Goal: Information Seeking & Learning: Learn about a topic

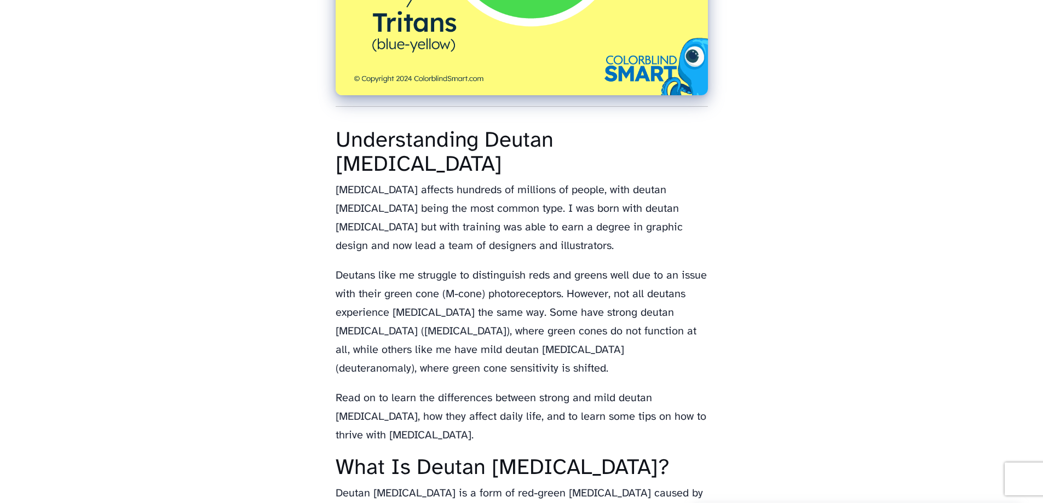
scroll to position [602, 0]
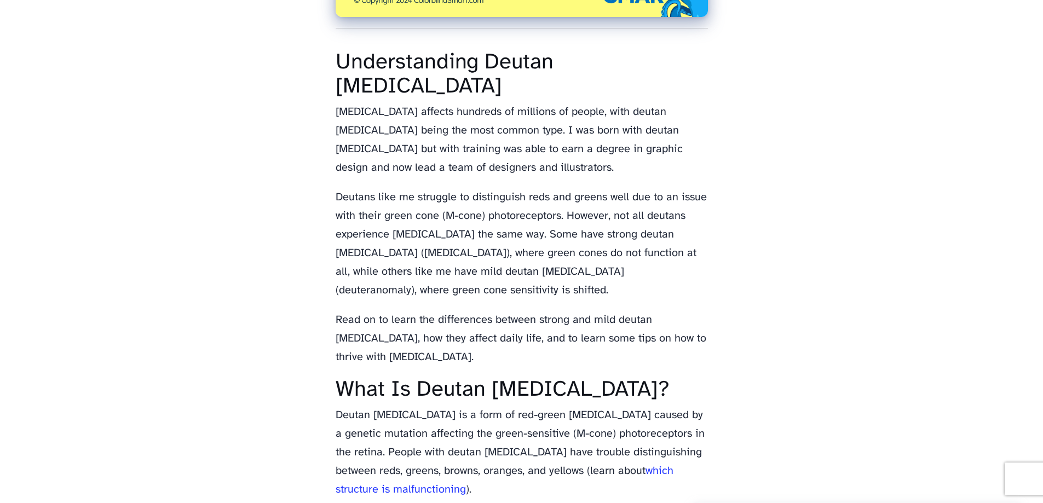
click at [553, 332] on p "Read on to learn the differences between strong and mild deutan [MEDICAL_DATA],…" at bounding box center [522, 339] width 372 height 56
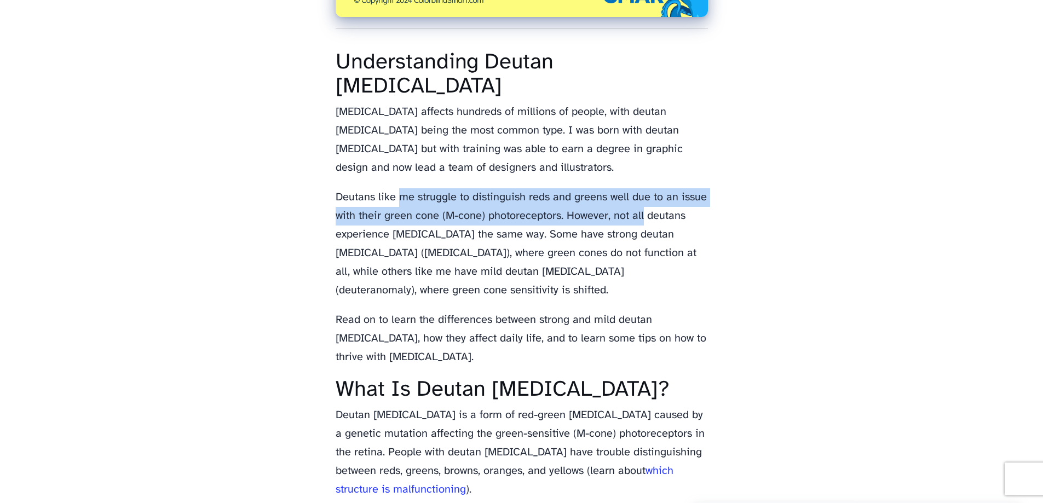
drag, startPoint x: 408, startPoint y: 195, endPoint x: 641, endPoint y: 218, distance: 234.3
click at [641, 217] on p "Deutans like me struggle to distinguish reds and greens well due to an issue wi…" at bounding box center [522, 244] width 372 height 112
drag, startPoint x: 515, startPoint y: 255, endPoint x: 555, endPoint y: 287, distance: 51.8
click at [555, 286] on p "Deutans like me struggle to distinguish reds and greens well due to an issue wi…" at bounding box center [522, 244] width 372 height 112
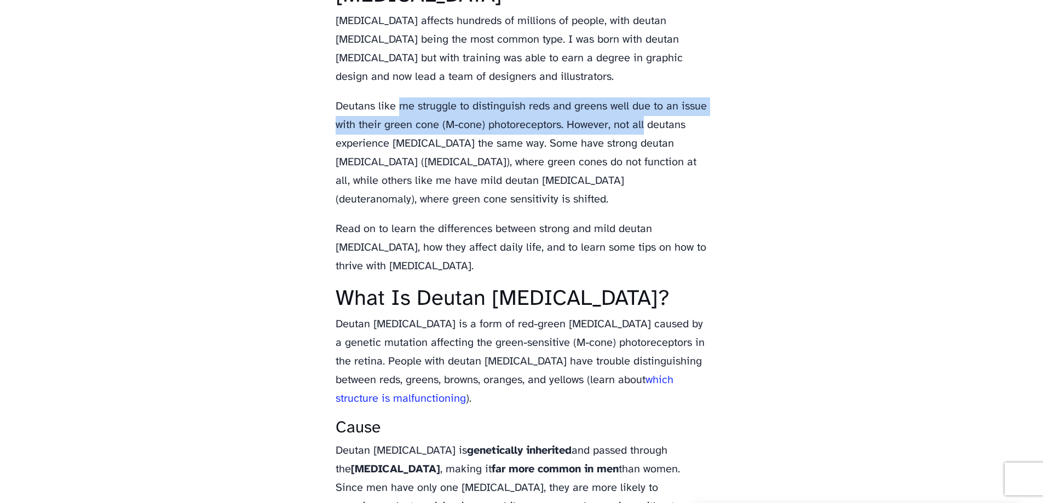
scroll to position [821, 0]
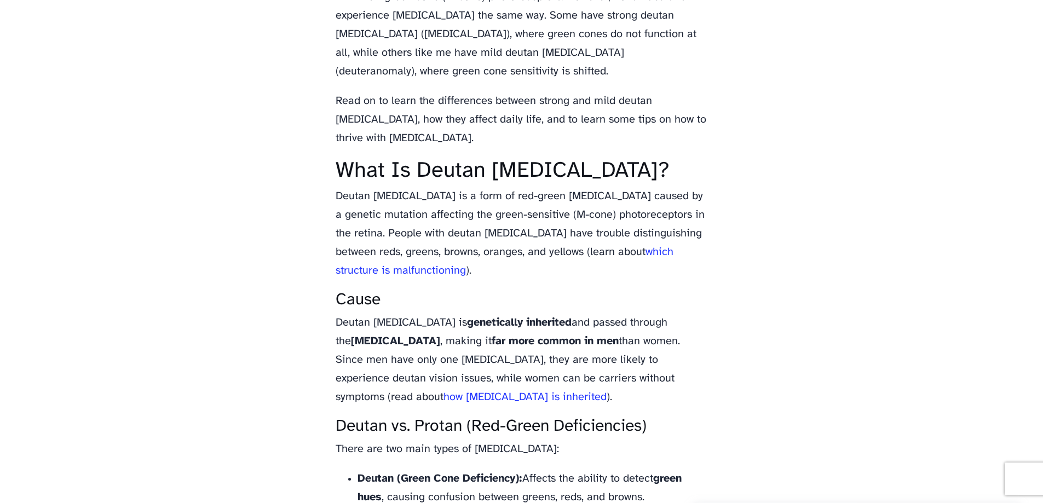
click at [543, 308] on h3 "Cause" at bounding box center [522, 300] width 372 height 18
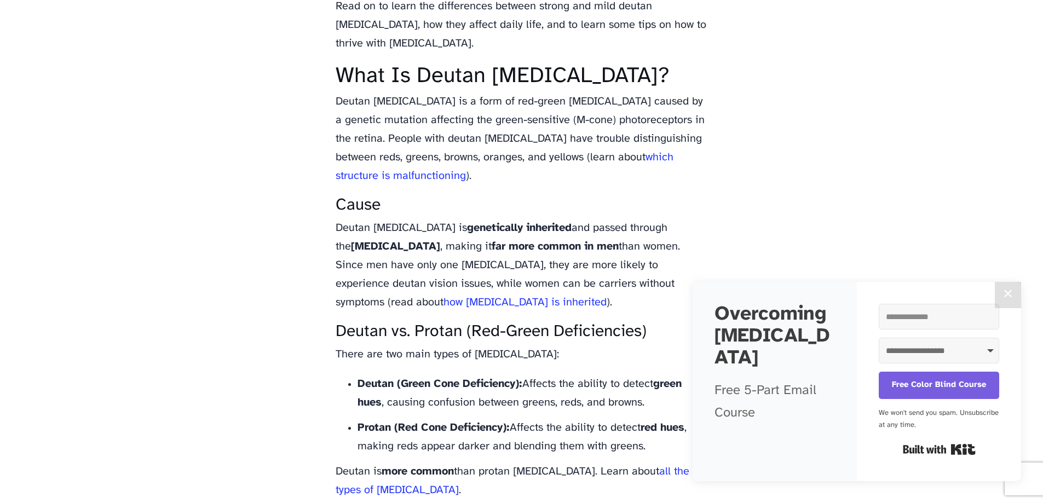
scroll to position [931, 0]
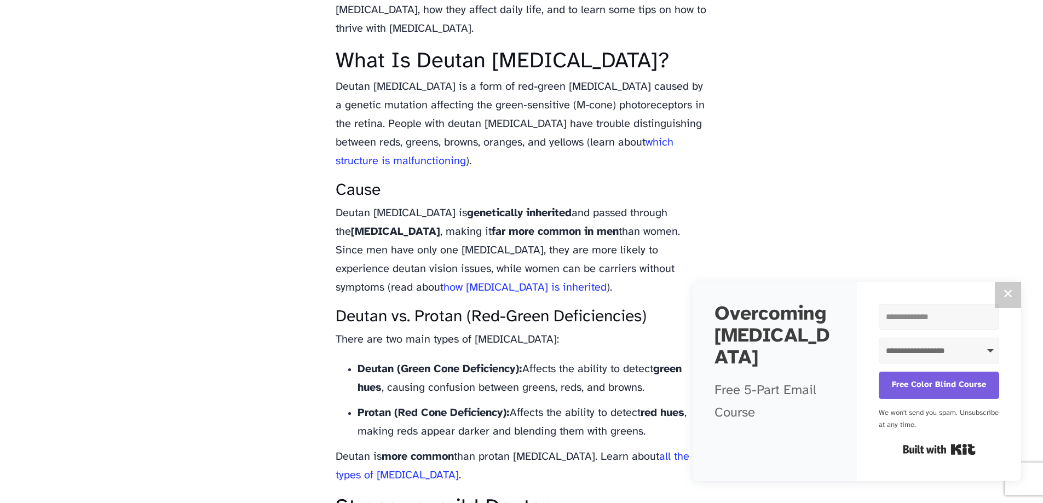
click at [1009, 293] on button "✕" at bounding box center [1008, 295] width 26 height 26
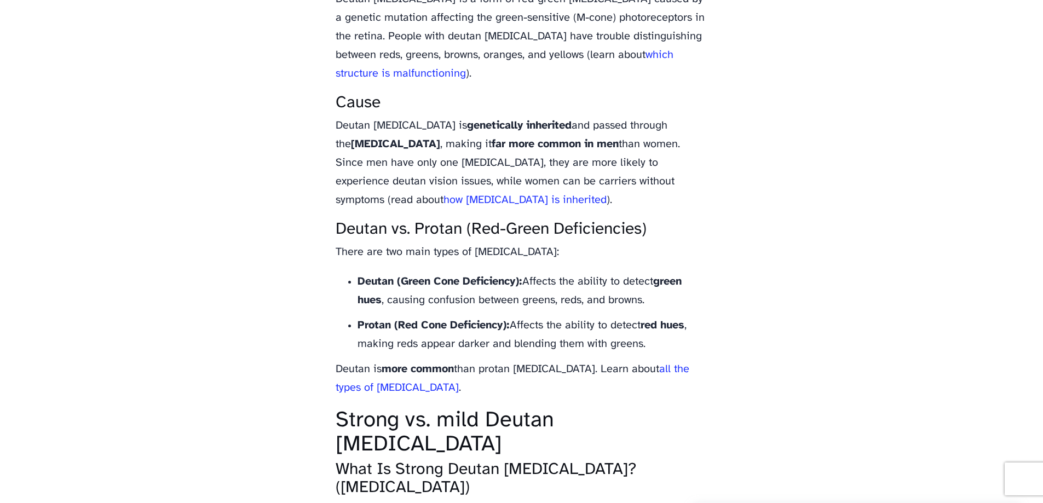
scroll to position [1040, 0]
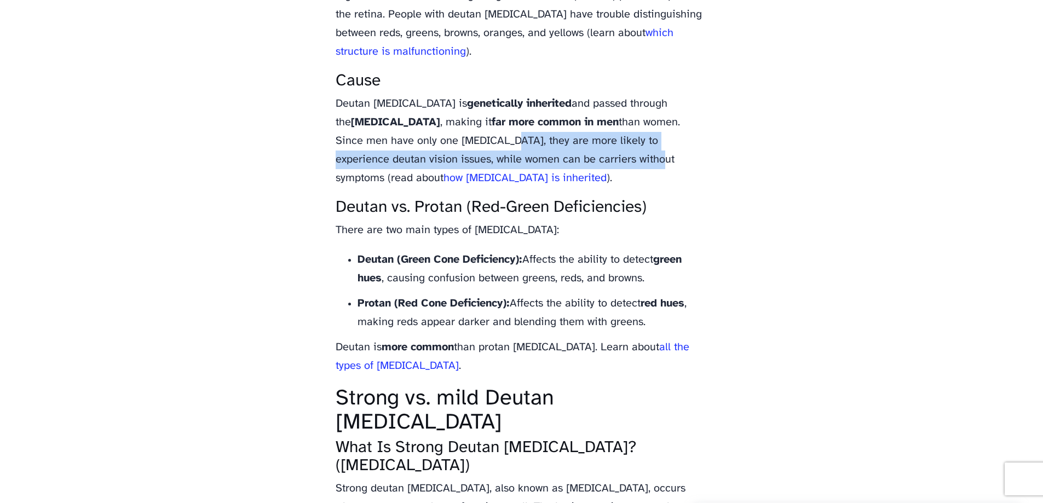
drag, startPoint x: 454, startPoint y: 140, endPoint x: 573, endPoint y: 158, distance: 119.6
click at [573, 158] on p "Deutan [MEDICAL_DATA] is genetically inherited and passed through the [MEDICAL_…" at bounding box center [522, 141] width 372 height 93
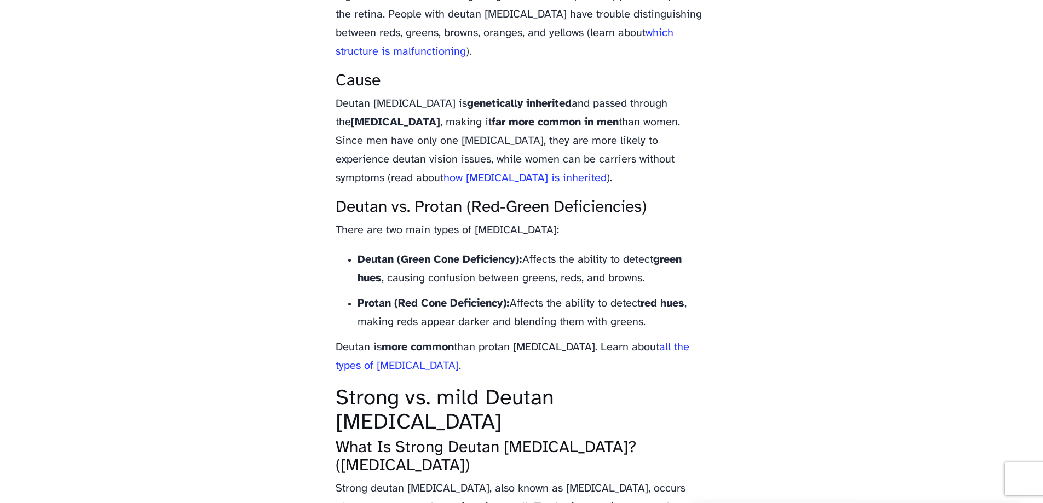
click at [581, 261] on li "Deutan (Green Cone Deficiency): Affects the ability to detect green hues , caus…" at bounding box center [533, 269] width 350 height 37
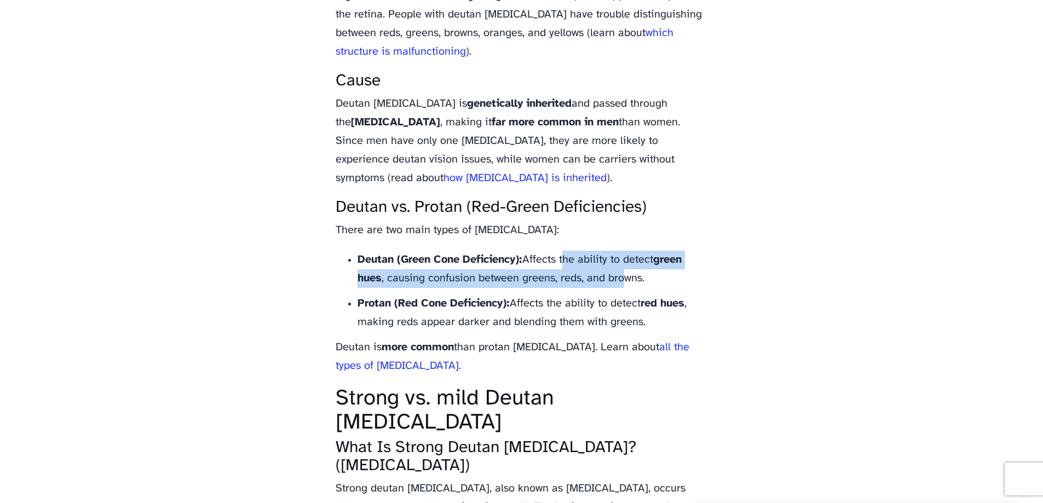
drag, startPoint x: 567, startPoint y: 261, endPoint x: 626, endPoint y: 279, distance: 62.0
click at [626, 279] on li "Deutan (Green Cone Deficiency): Affects the ability to detect green hues , caus…" at bounding box center [533, 269] width 350 height 37
click at [625, 279] on li "Deutan (Green Cone Deficiency): Affects the ability to detect green hues , caus…" at bounding box center [533, 269] width 350 height 37
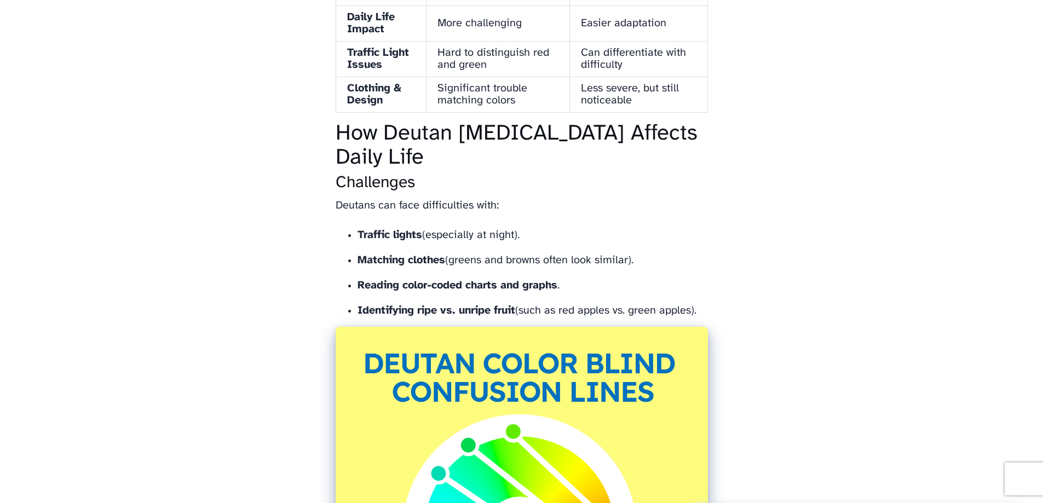
scroll to position [2190, 0]
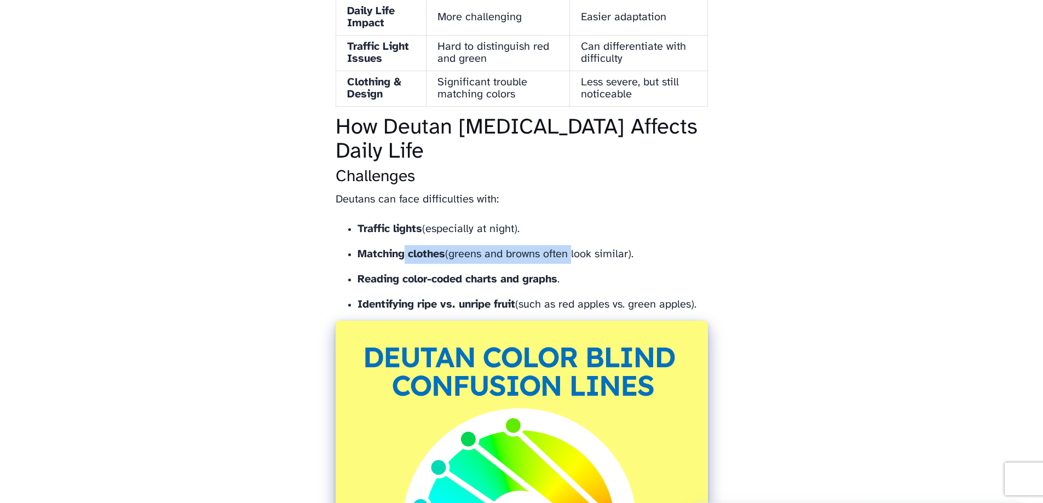
drag, startPoint x: 405, startPoint y: 236, endPoint x: 568, endPoint y: 241, distance: 163.8
click at [568, 245] on li "Matching clothes (greens and browns often look similar)." at bounding box center [533, 254] width 350 height 19
click at [454, 274] on strong "Reading color-coded charts and graphs" at bounding box center [458, 279] width 200 height 11
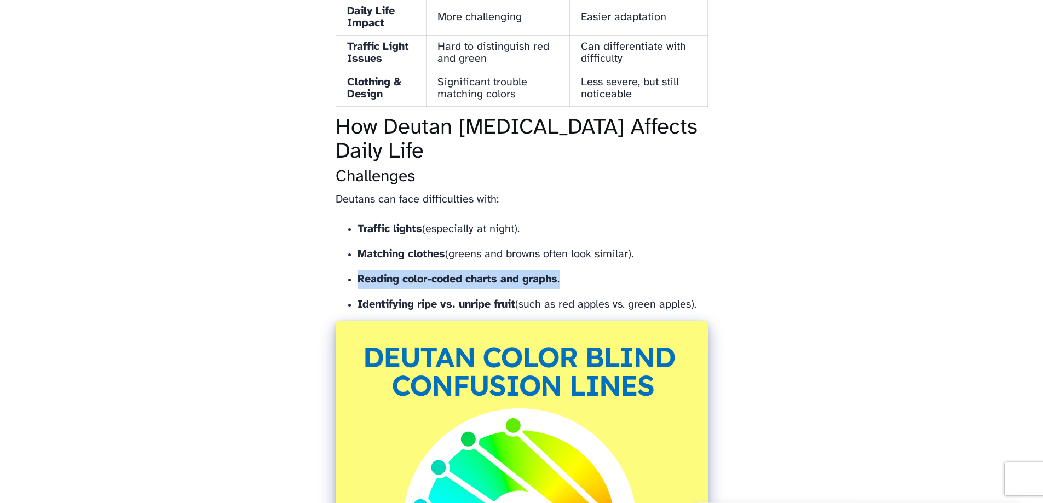
click at [454, 274] on strong "Reading color-coded charts and graphs" at bounding box center [458, 279] width 200 height 11
click at [463, 299] on strong "Identifying ripe vs. unripe fruit" at bounding box center [437, 304] width 158 height 11
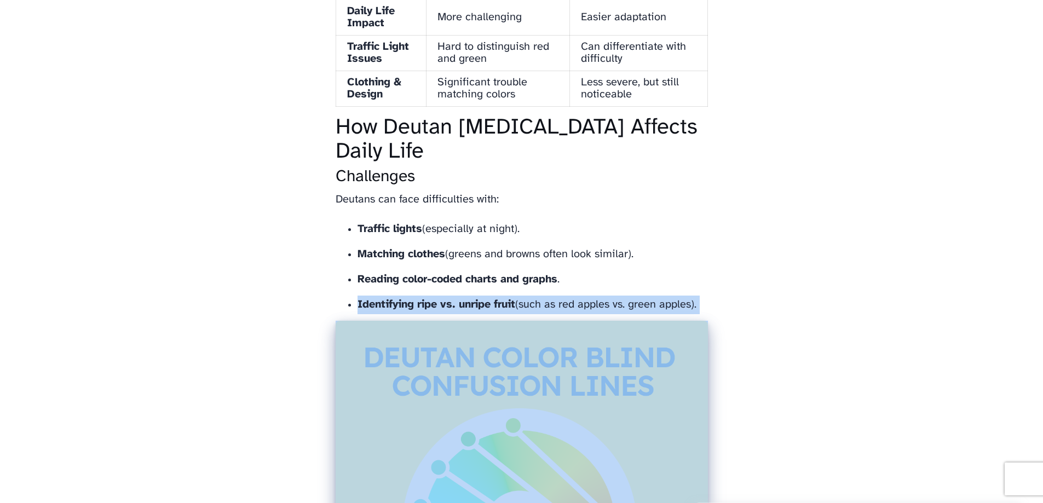
click at [463, 299] on strong "Identifying ripe vs. unripe fruit" at bounding box center [437, 304] width 158 height 11
click at [267, 278] on body "Colorblind Smart Memes Merch App Types Cure? Strong vs. Mild Deutan [MEDICAL_DA…" at bounding box center [521, 58] width 1043 height 4496
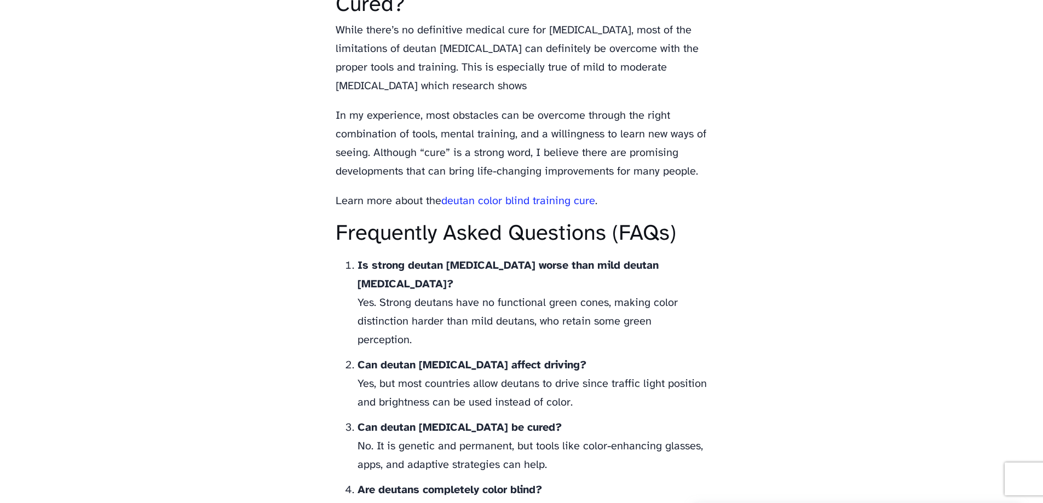
scroll to position [3066, 0]
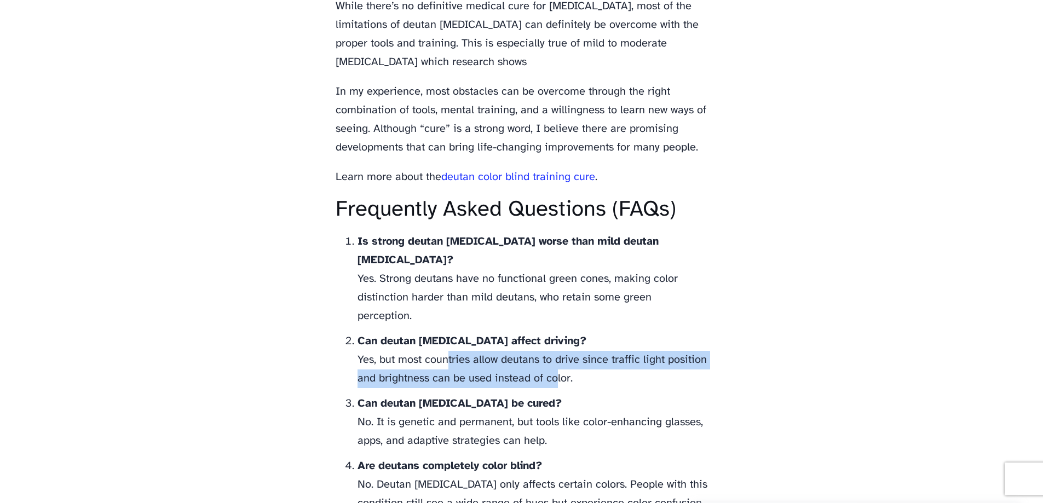
drag, startPoint x: 441, startPoint y: 326, endPoint x: 552, endPoint y: 341, distance: 112.1
click at [552, 341] on li "Can deutan [MEDICAL_DATA] affect driving? Yes, but most countries allow deutans…" at bounding box center [533, 360] width 350 height 56
click at [544, 341] on li "Can deutan [MEDICAL_DATA] affect driving? Yes, but most countries allow deutans…" at bounding box center [533, 360] width 350 height 56
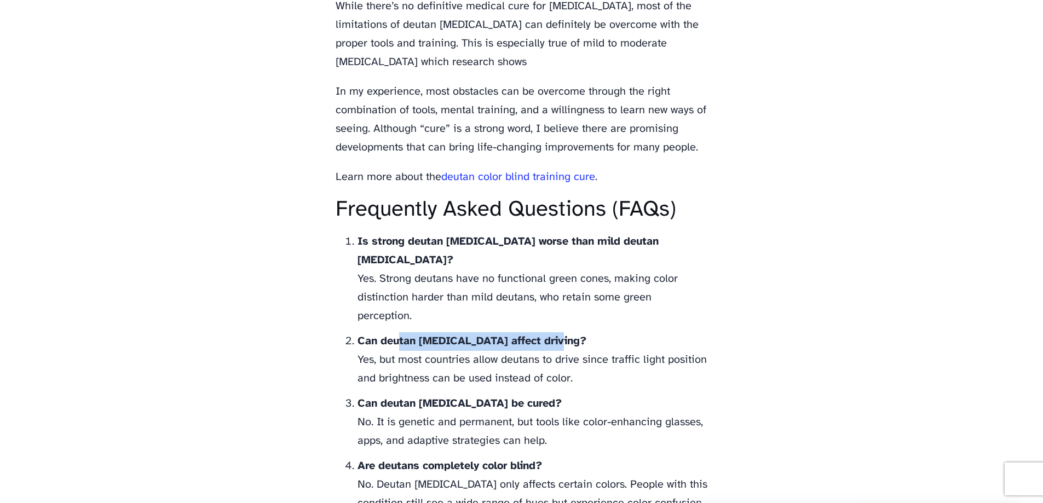
drag, startPoint x: 399, startPoint y: 313, endPoint x: 499, endPoint y: 324, distance: 100.9
click at [550, 332] on li "Can deutan [MEDICAL_DATA] affect driving? Yes, but most countries allow deutans…" at bounding box center [533, 360] width 350 height 56
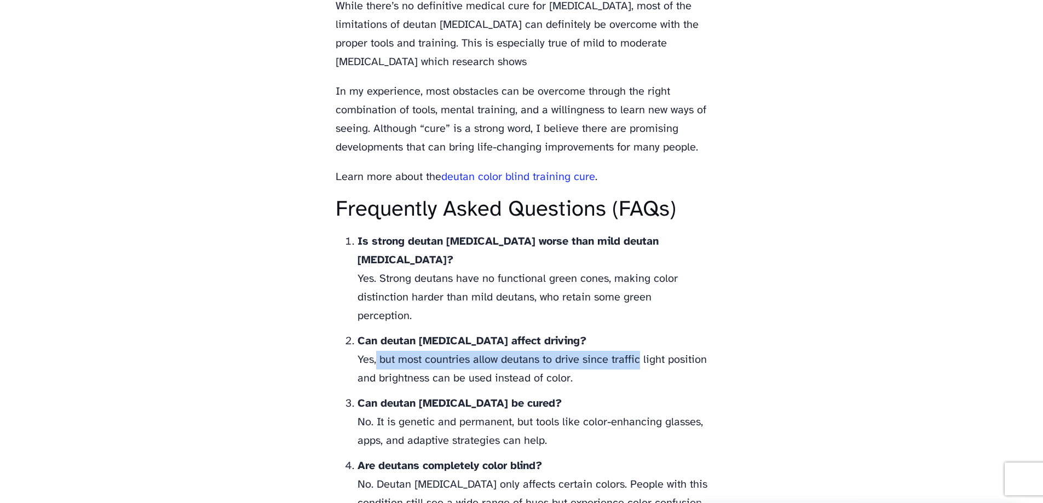
drag, startPoint x: 375, startPoint y: 324, endPoint x: 634, endPoint y: 327, distance: 259.0
click at [634, 332] on li "Can deutan [MEDICAL_DATA] affect driving? Yes, but most countries allow deutans…" at bounding box center [533, 360] width 350 height 56
drag, startPoint x: 411, startPoint y: 342, endPoint x: 595, endPoint y: 350, distance: 184.7
click at [576, 345] on li "Can deutan [MEDICAL_DATA] affect driving? Yes, but most countries allow deutans…" at bounding box center [533, 360] width 350 height 56
click at [614, 352] on ol "Is strong deutan [MEDICAL_DATA] worse than mild deutan [MEDICAL_DATA]? Yes. Str…" at bounding box center [522, 382] width 372 height 299
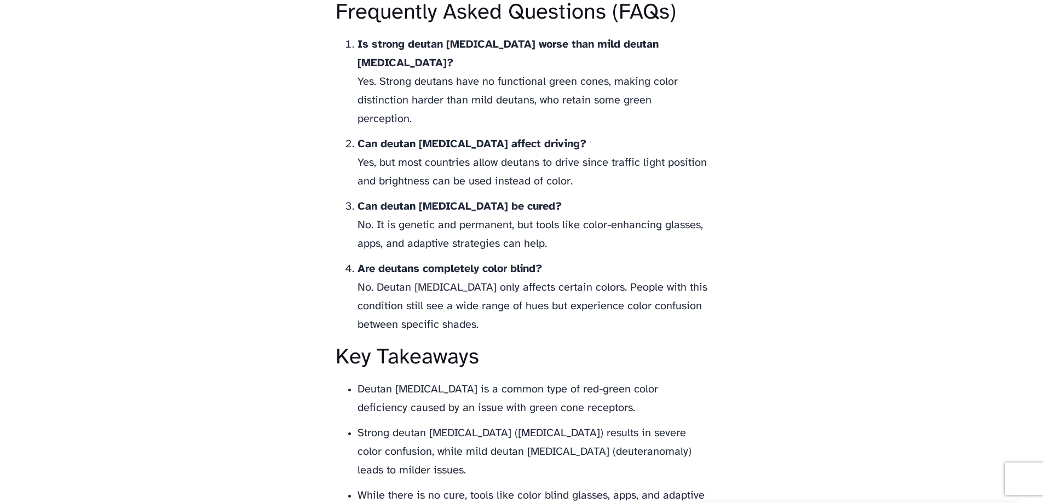
scroll to position [3285, 0]
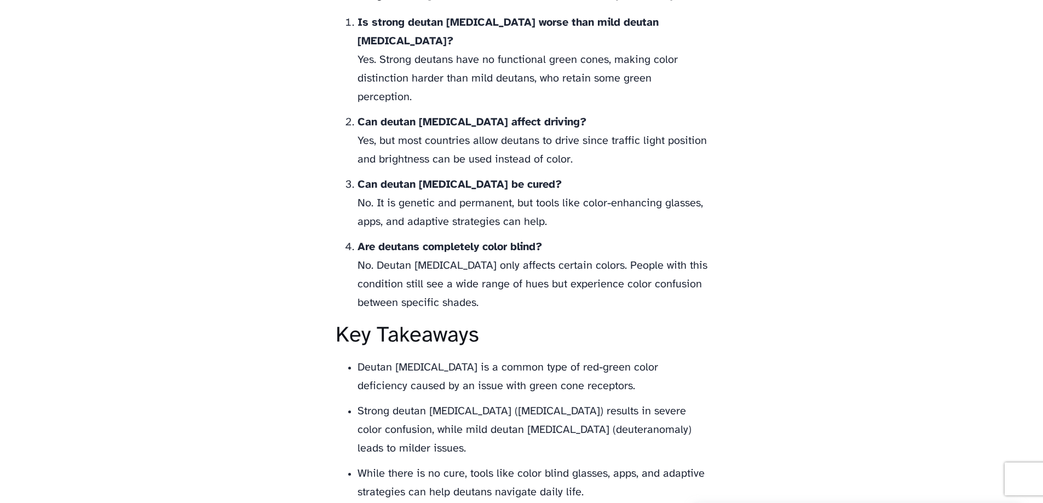
drag, startPoint x: 453, startPoint y: 234, endPoint x: 496, endPoint y: 262, distance: 50.6
click at [496, 262] on li "Are deutans completely color blind? No. Deutan [MEDICAL_DATA] only affects cert…" at bounding box center [533, 275] width 350 height 74
drag, startPoint x: 518, startPoint y: 270, endPoint x: 542, endPoint y: 296, distance: 34.9
click at [519, 272] on li "Are deutans completely color blind? No. Deutan [MEDICAL_DATA] only affects cert…" at bounding box center [533, 275] width 350 height 74
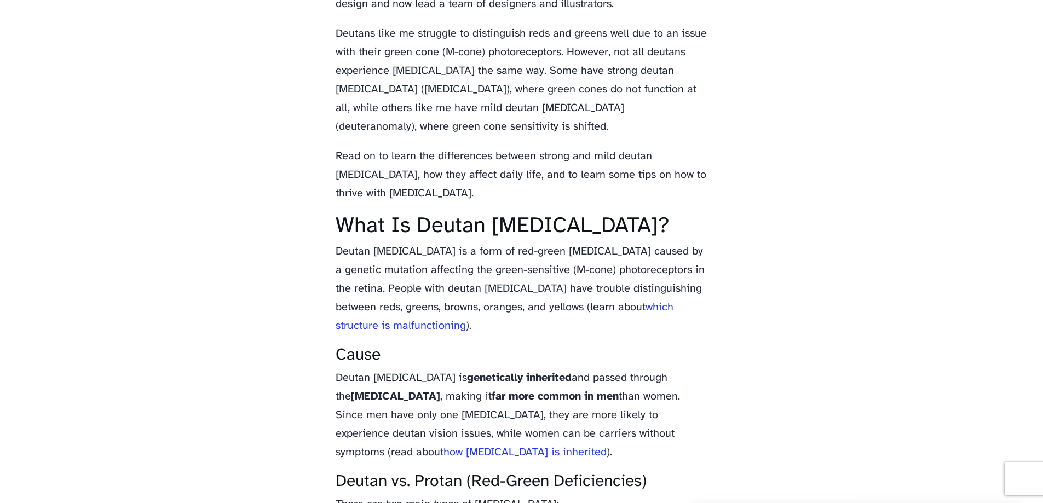
scroll to position [1067, 0]
